Goal: Information Seeking & Learning: Learn about a topic

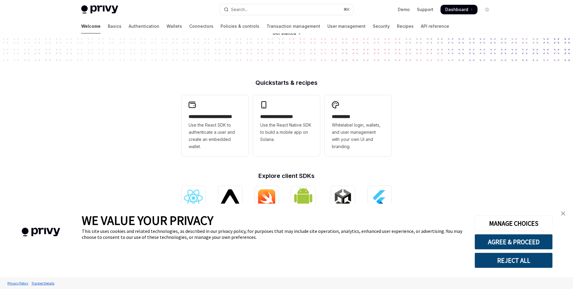
scroll to position [126, 0]
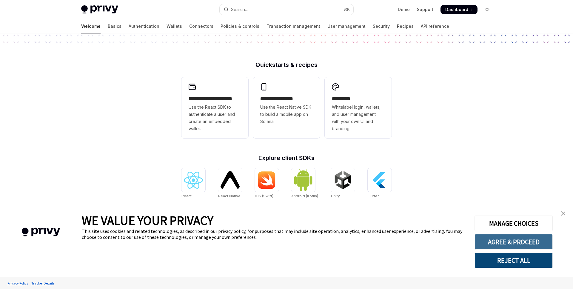
click at [487, 240] on button "AGREE & PROCEED" at bounding box center [513, 242] width 78 height 16
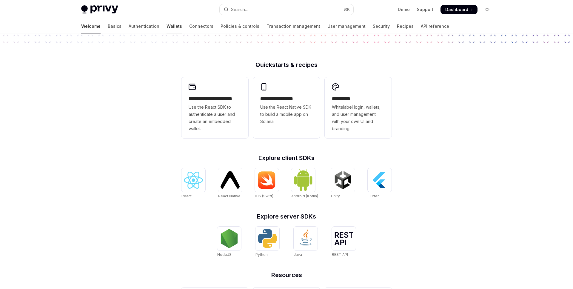
click at [166, 25] on link "Wallets" at bounding box center [174, 26] width 16 height 14
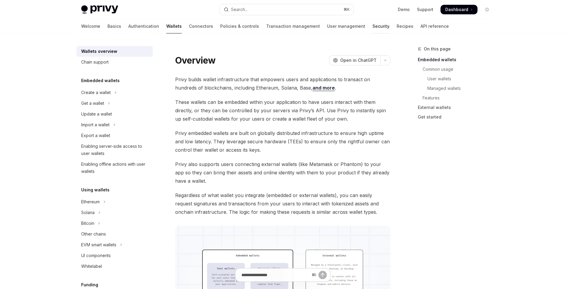
click at [372, 27] on link "Security" at bounding box center [380, 26] width 17 height 14
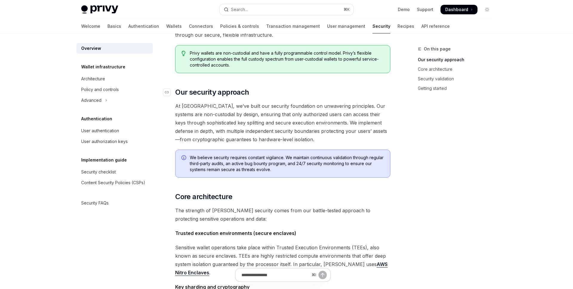
scroll to position [149, 0]
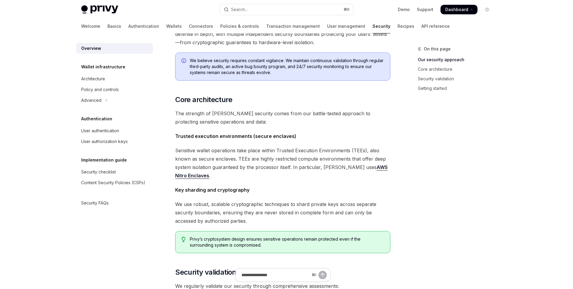
click at [296, 192] on span "Key sharding and cryptography" at bounding box center [282, 190] width 215 height 8
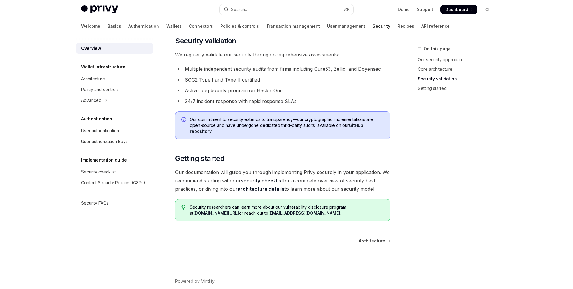
scroll to position [409, 0]
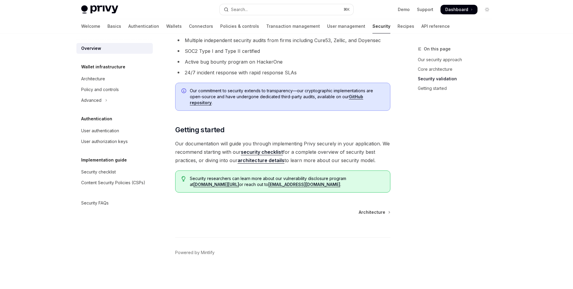
click at [262, 161] on link "architecture details" at bounding box center [260, 160] width 47 height 6
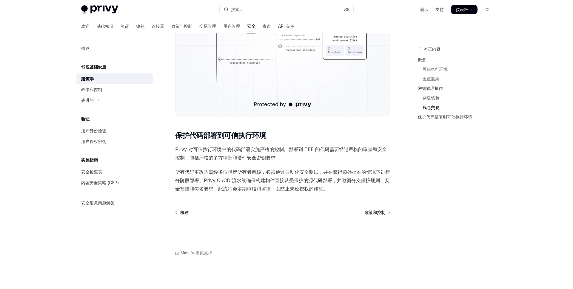
scroll to position [714, 0]
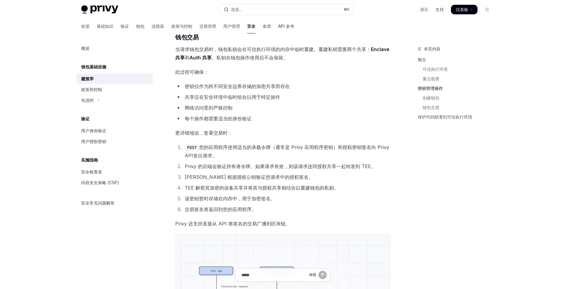
click at [98, 7] on img at bounding box center [99, 9] width 37 height 8
type textarea "*"
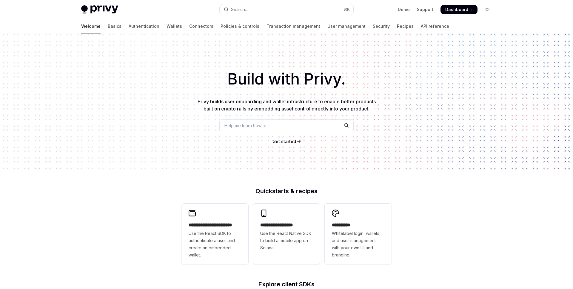
click at [91, 10] on img at bounding box center [99, 9] width 37 height 8
type textarea "*"
